Goal: Check status: Check status

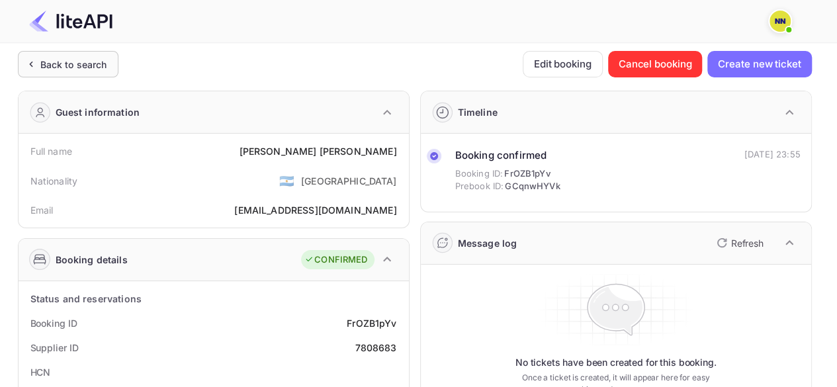
click at [48, 62] on div "Back to search" at bounding box center [73, 65] width 67 height 14
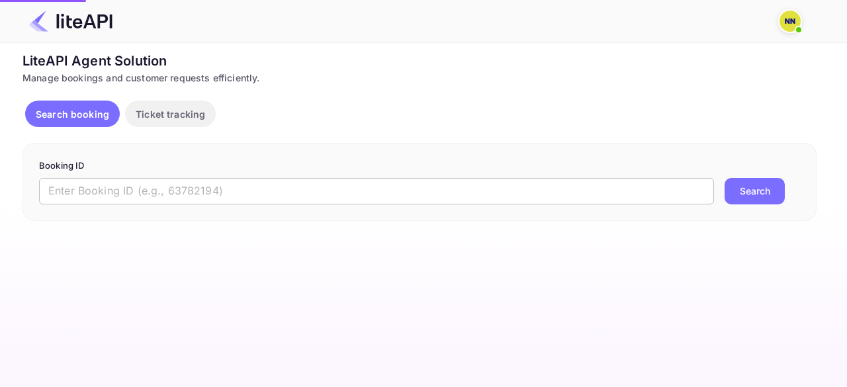
click at [133, 189] on input "text" at bounding box center [376, 191] width 675 height 26
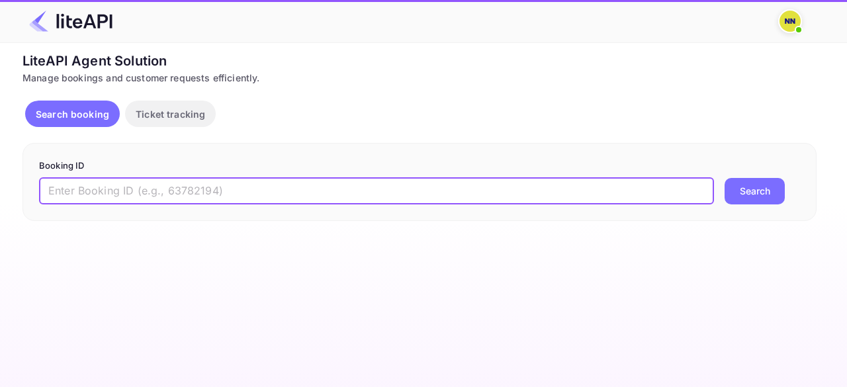
paste input "8671721"
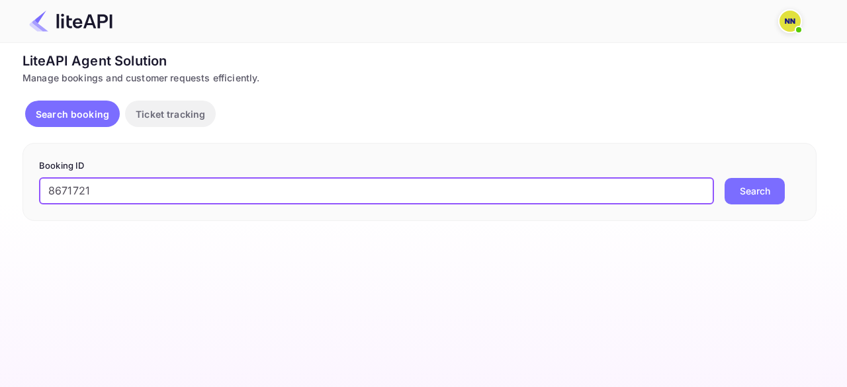
type input "8671721"
click at [725, 178] on button "Search" at bounding box center [755, 191] width 60 height 26
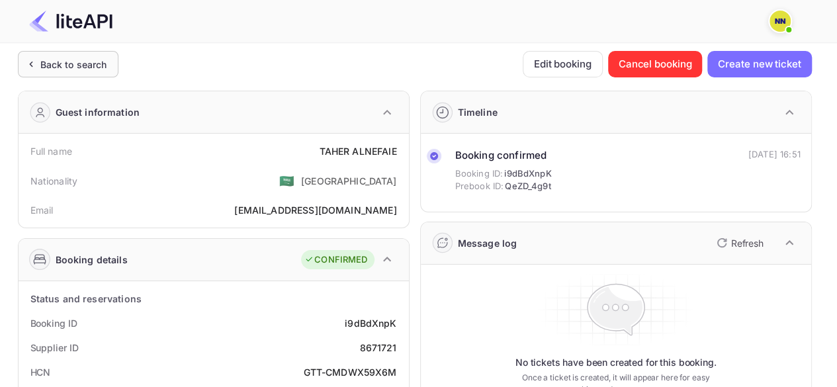
click at [60, 60] on div "Back to search" at bounding box center [73, 65] width 67 height 14
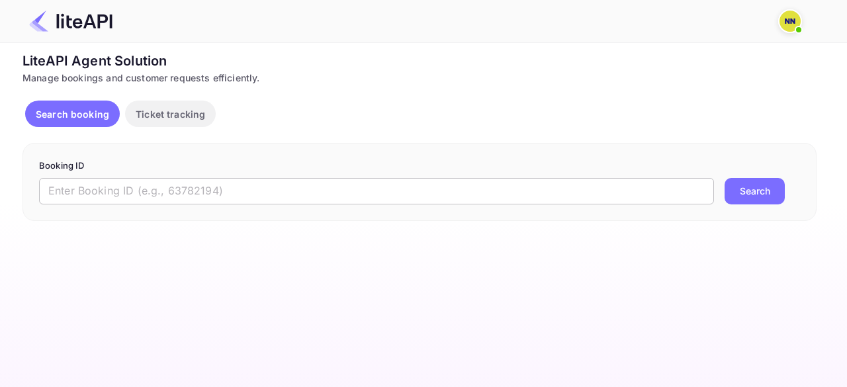
click at [130, 191] on input "text" at bounding box center [376, 191] width 675 height 26
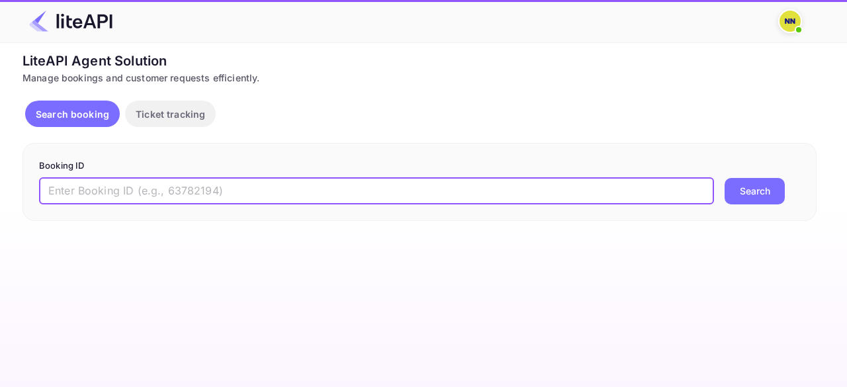
paste input "8719333"
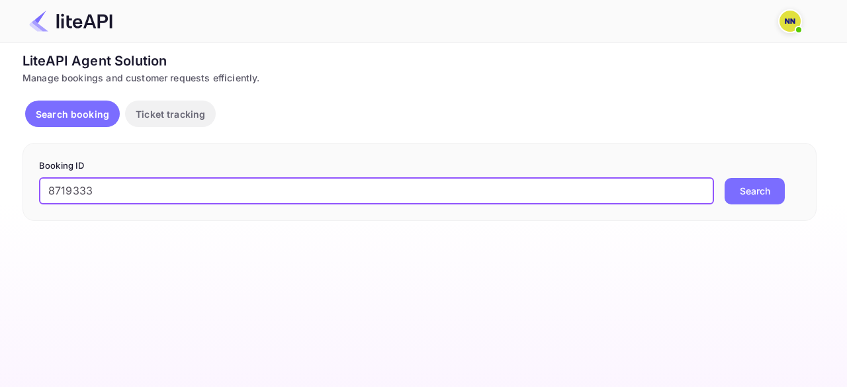
type input "8719333"
click at [725, 178] on button "Search" at bounding box center [755, 191] width 60 height 26
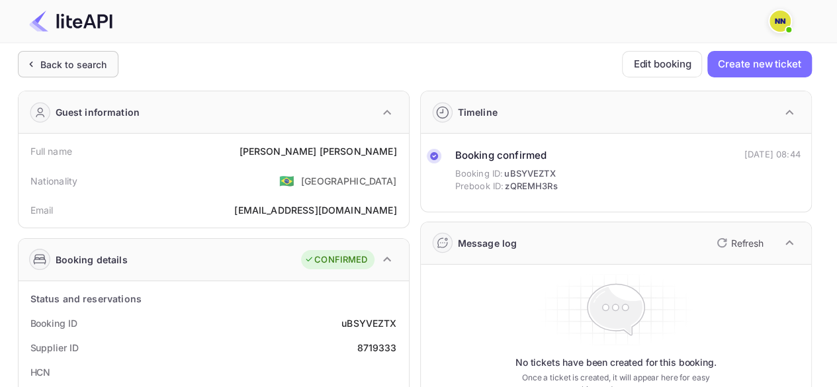
click at [49, 58] on div "Back to search" at bounding box center [73, 65] width 67 height 14
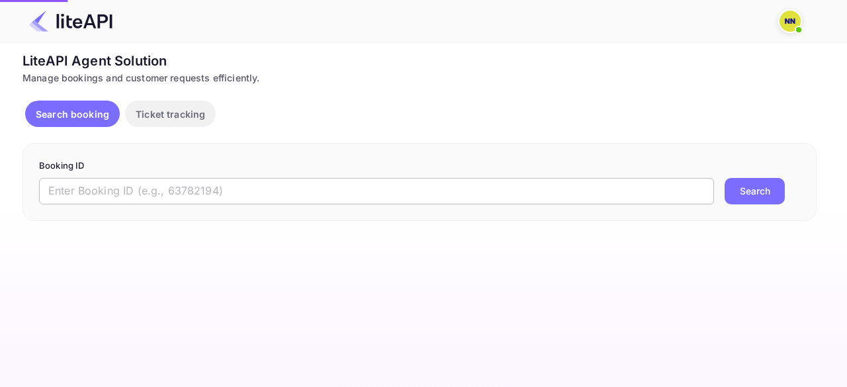
click at [156, 187] on input "text" at bounding box center [376, 191] width 675 height 26
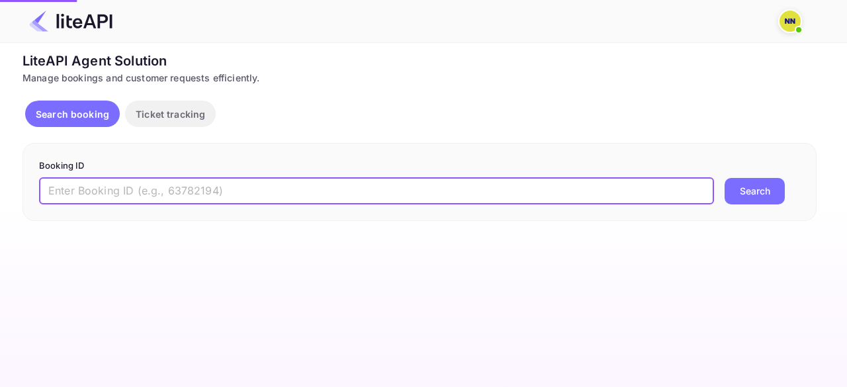
paste input "8726477"
type input "8726477"
click at [725, 178] on button "Search" at bounding box center [755, 191] width 60 height 26
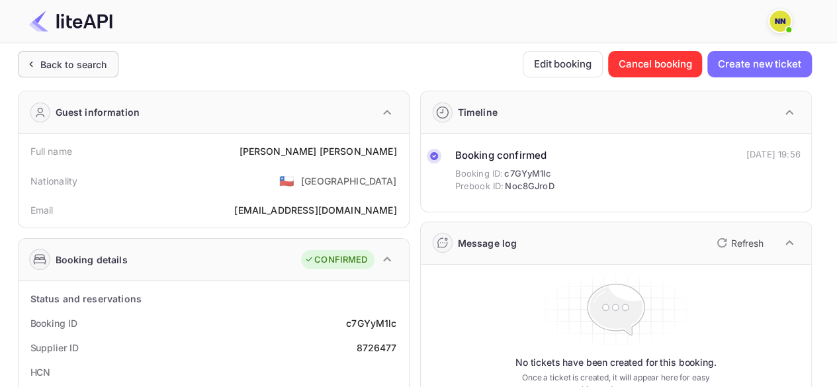
click at [66, 64] on div "Back to search" at bounding box center [73, 65] width 67 height 14
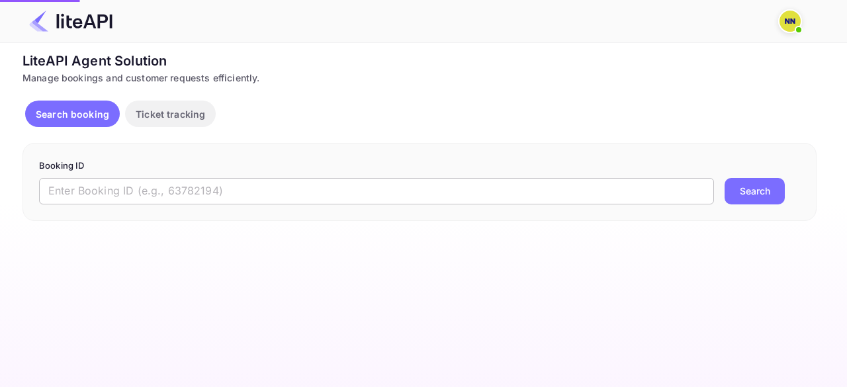
click at [126, 189] on input "text" at bounding box center [376, 191] width 675 height 26
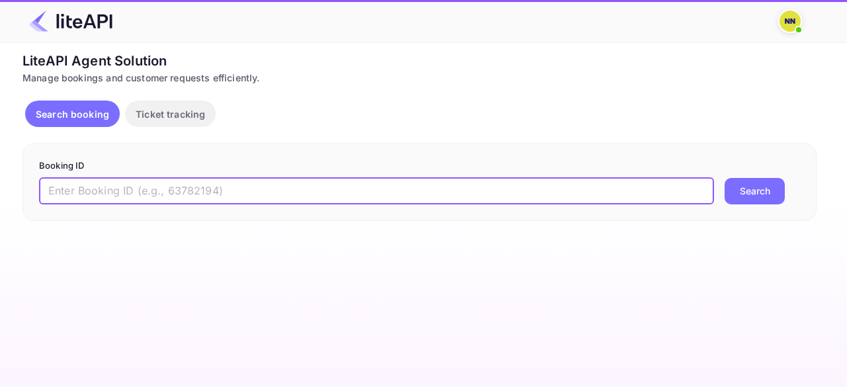
paste input "8726540"
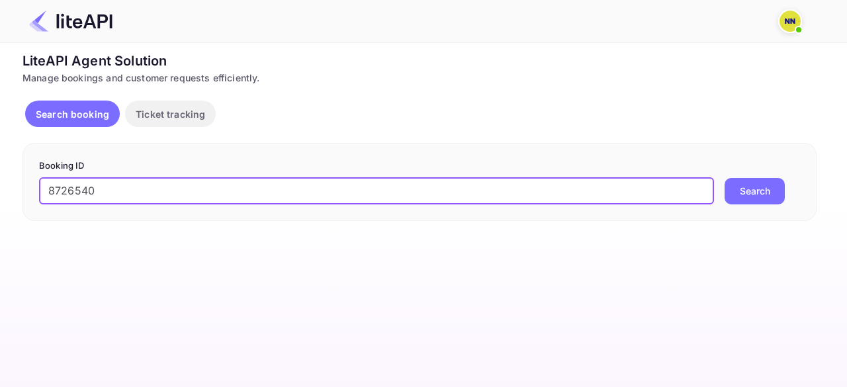
type input "8726540"
click at [725, 178] on button "Search" at bounding box center [755, 191] width 60 height 26
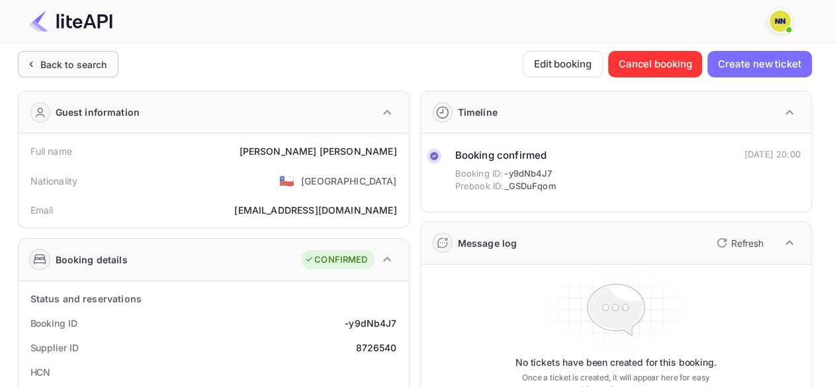
click at [60, 68] on div "Back to search" at bounding box center [73, 65] width 67 height 14
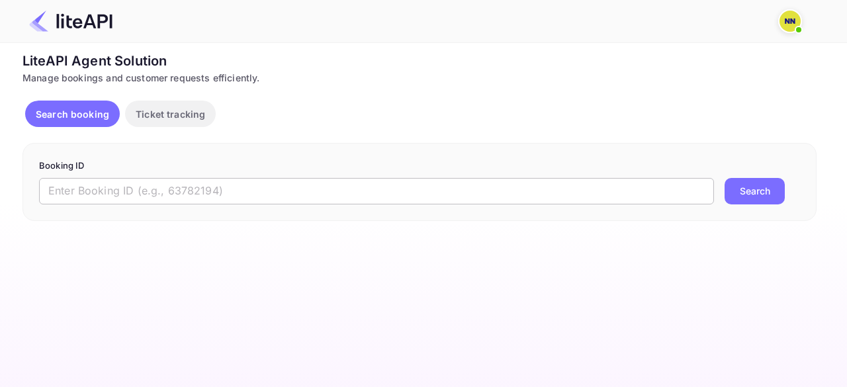
drag, startPoint x: 130, startPoint y: 193, endPoint x: 160, endPoint y: 191, distance: 29.2
click at [131, 193] on input "text" at bounding box center [376, 191] width 675 height 26
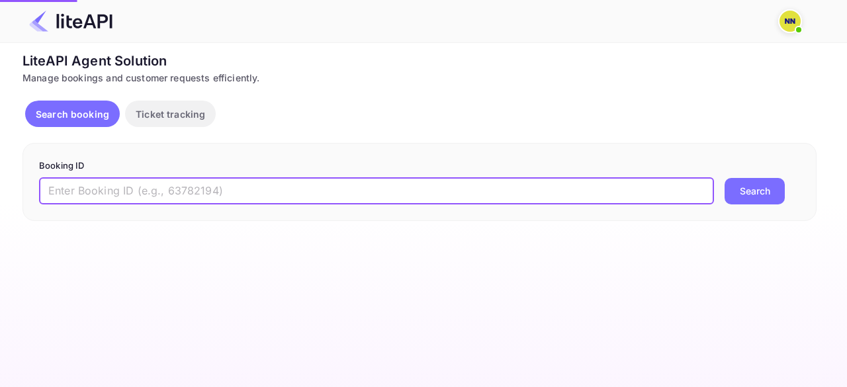
paste input "8364589"
type input "8364589"
click at [725, 178] on button "Search" at bounding box center [755, 191] width 60 height 26
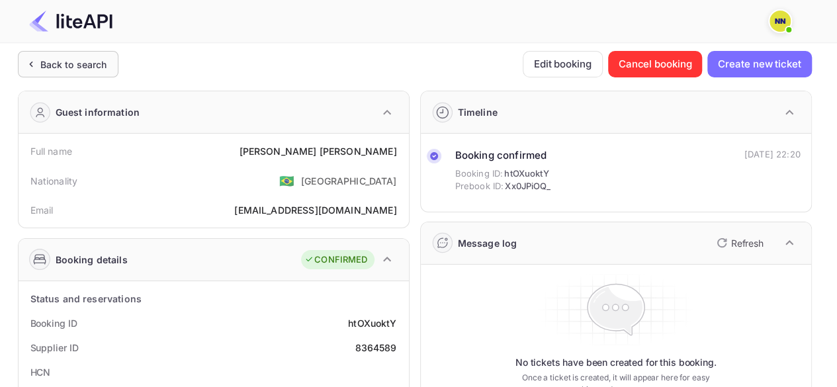
click at [75, 64] on div "Back to search" at bounding box center [73, 65] width 67 height 14
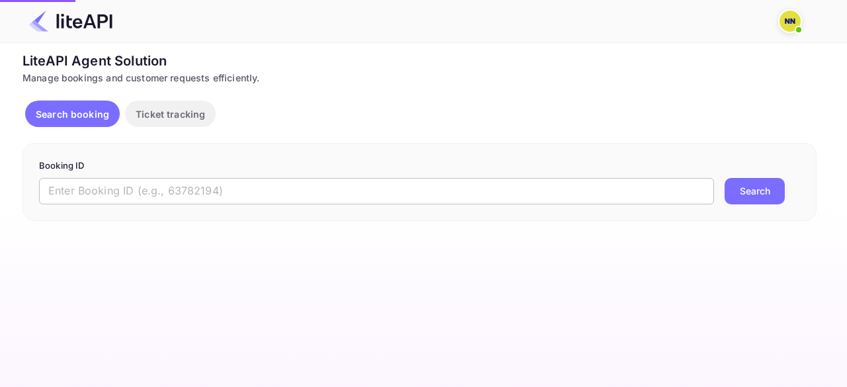
click at [132, 185] on input "text" at bounding box center [376, 191] width 675 height 26
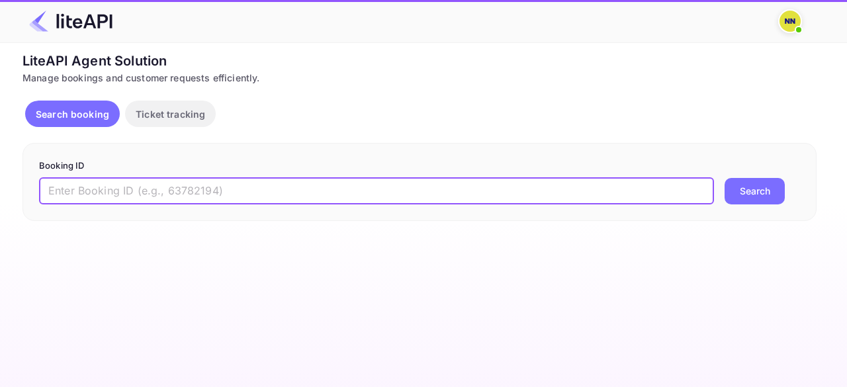
paste input "2261246831"
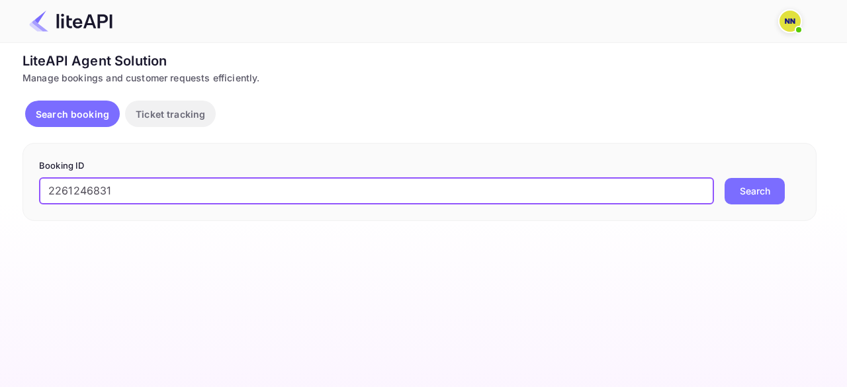
type input "2261246831"
click at [725, 178] on button "Search" at bounding box center [755, 191] width 60 height 26
